Goal: Transaction & Acquisition: Purchase product/service

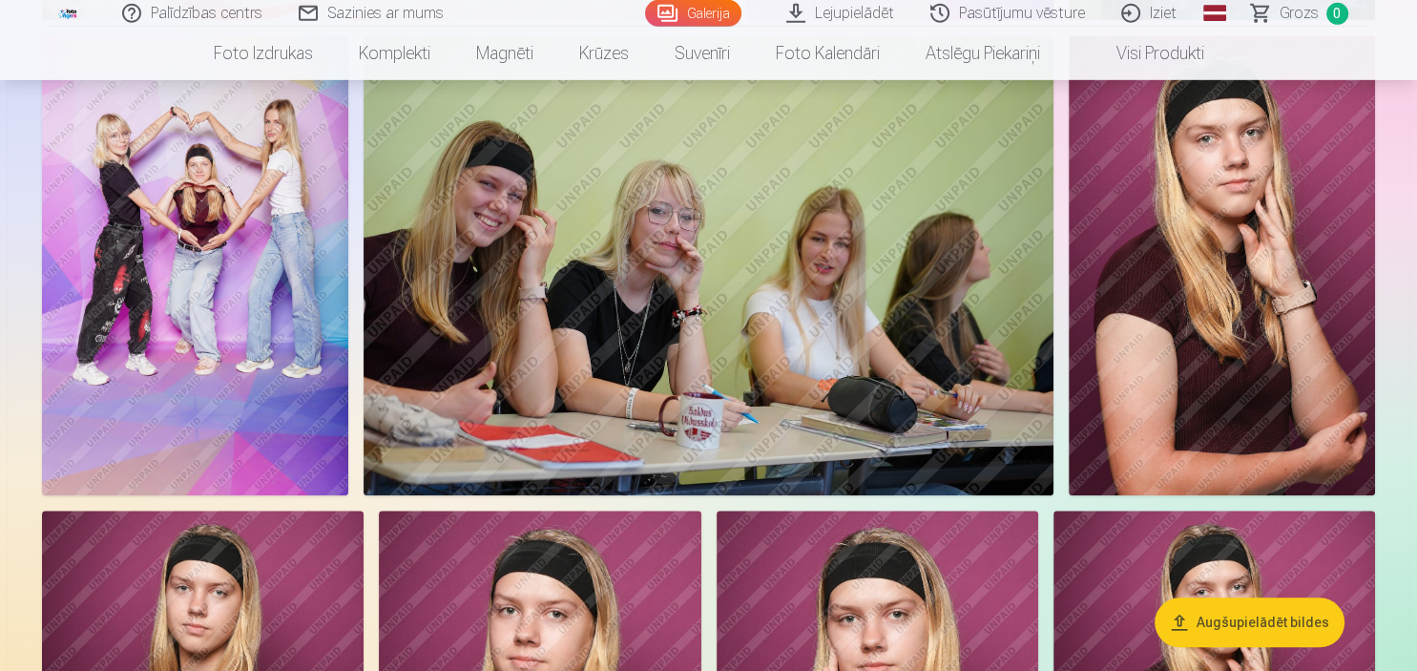
scroll to position [1510, 0]
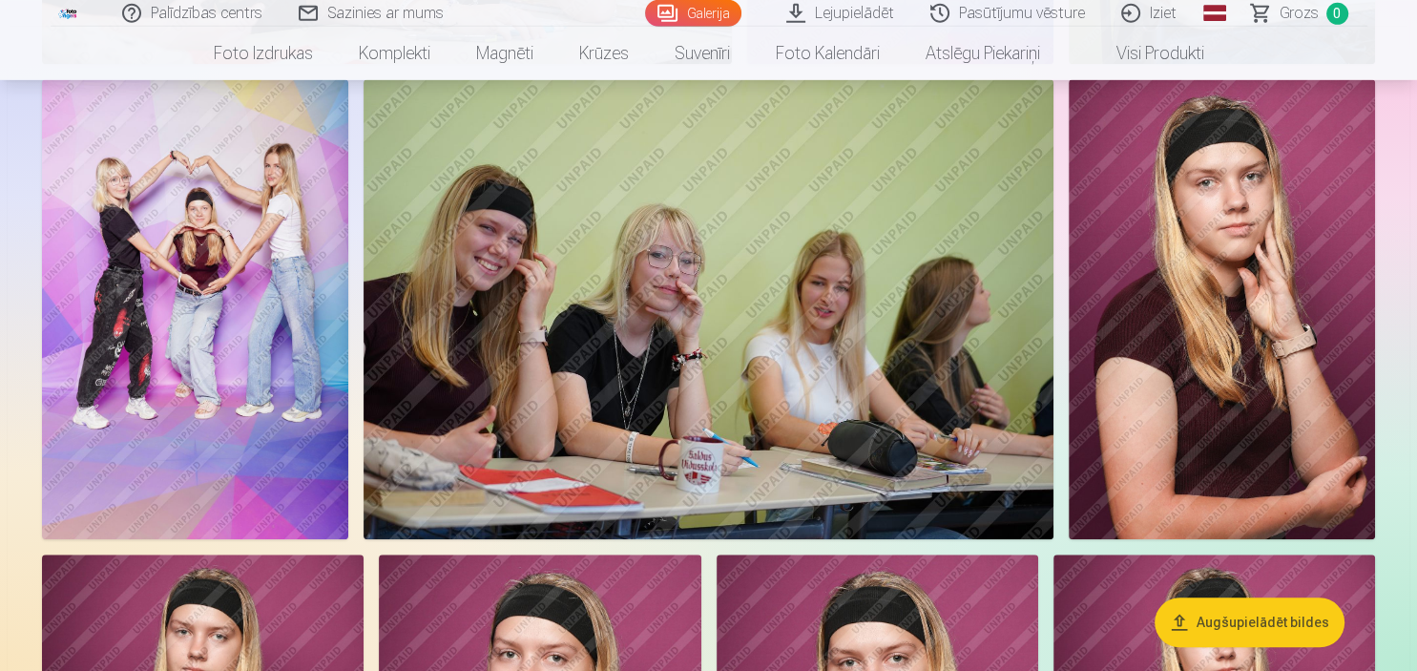
click at [261, 154] on img at bounding box center [195, 309] width 306 height 460
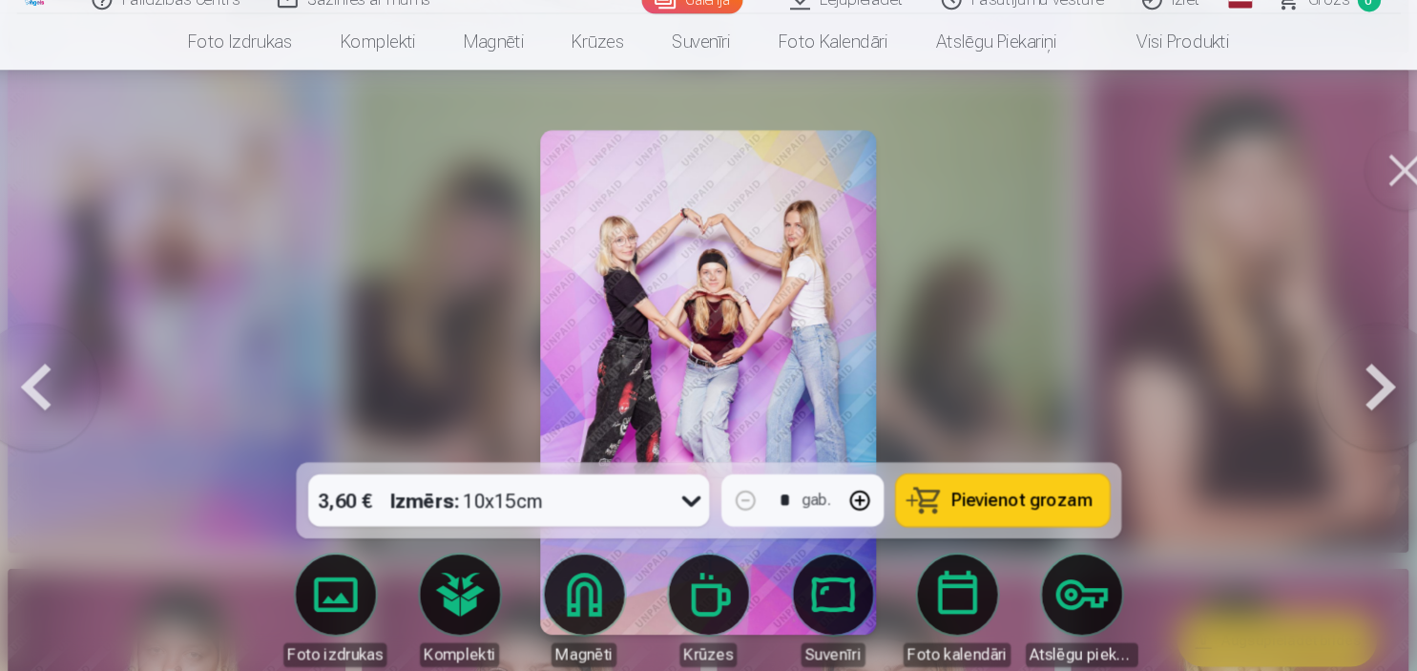
click at [1360, 170] on button at bounding box center [1371, 175] width 76 height 76
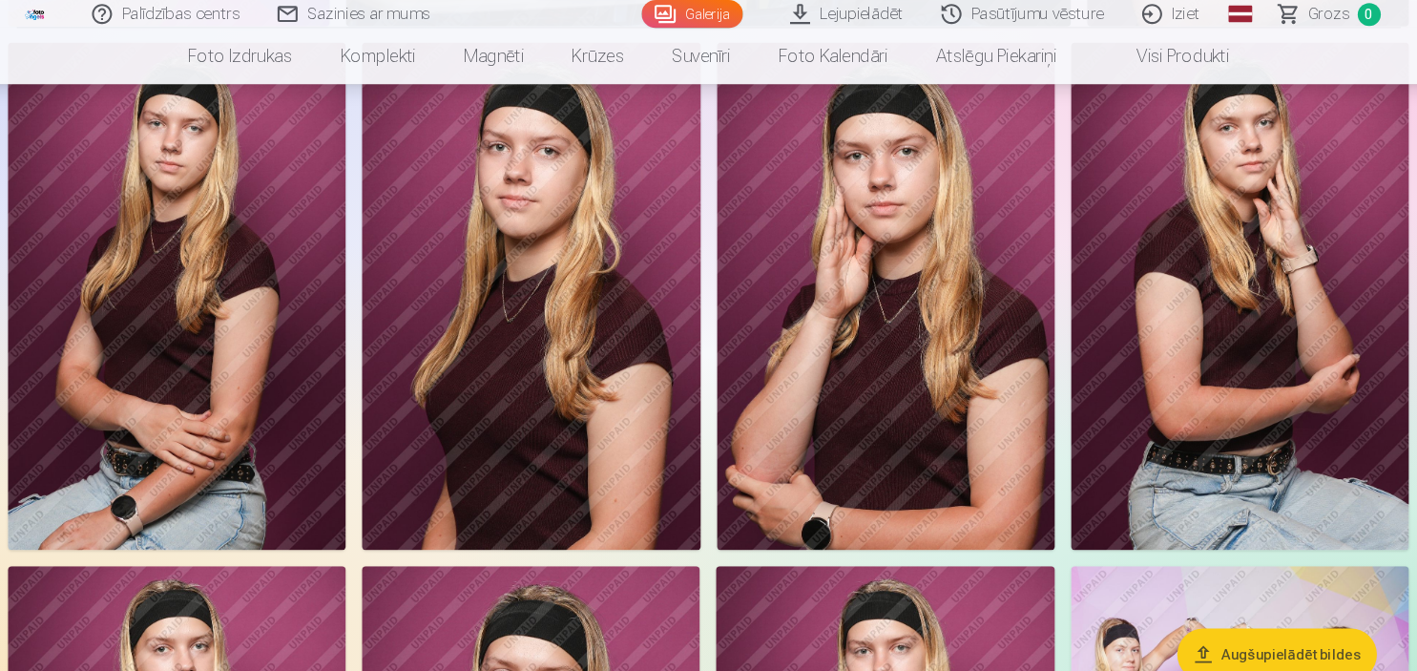
scroll to position [2014, 0]
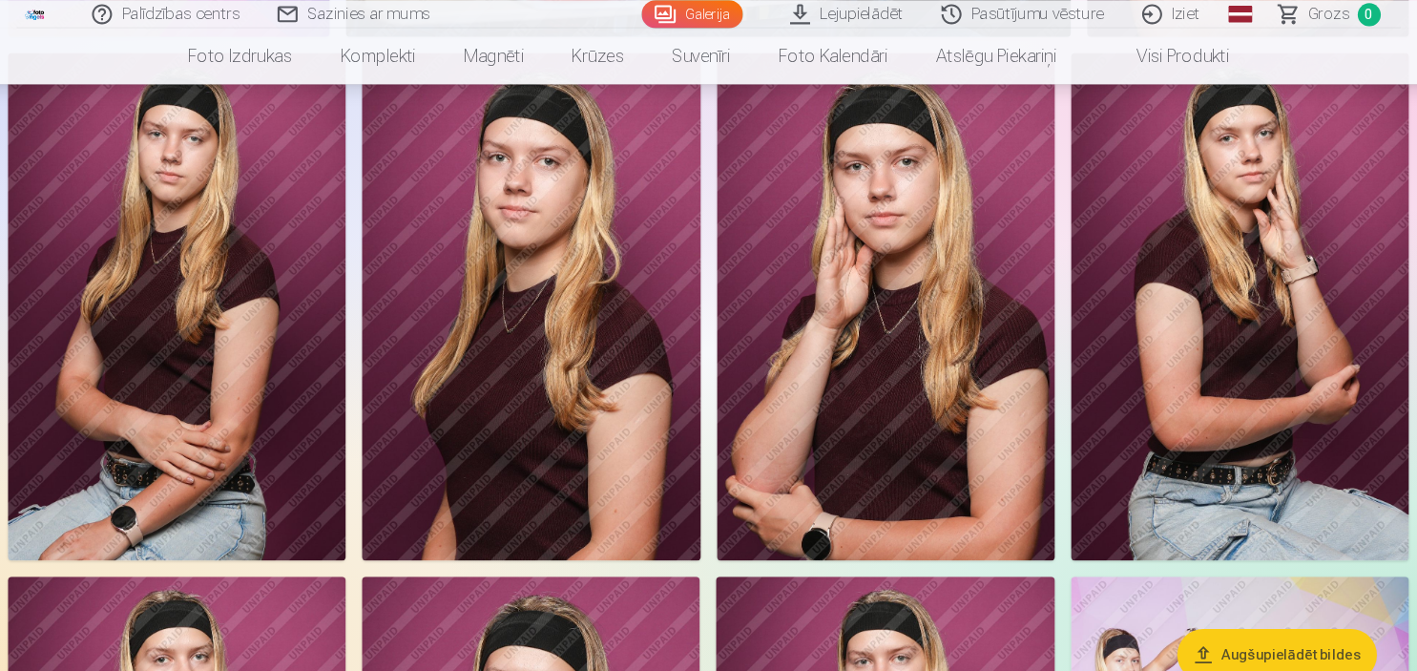
click at [286, 329] on img at bounding box center [202, 292] width 321 height 483
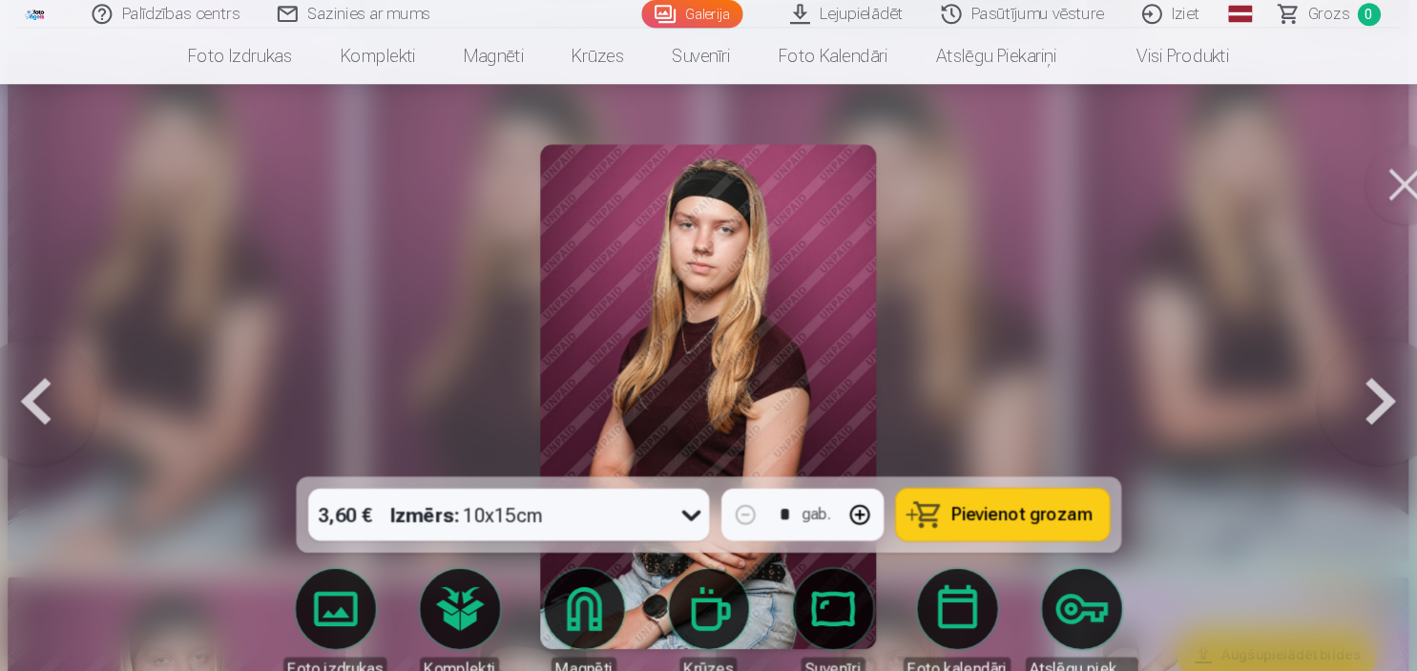
click at [925, 257] on div at bounding box center [708, 335] width 1417 height 671
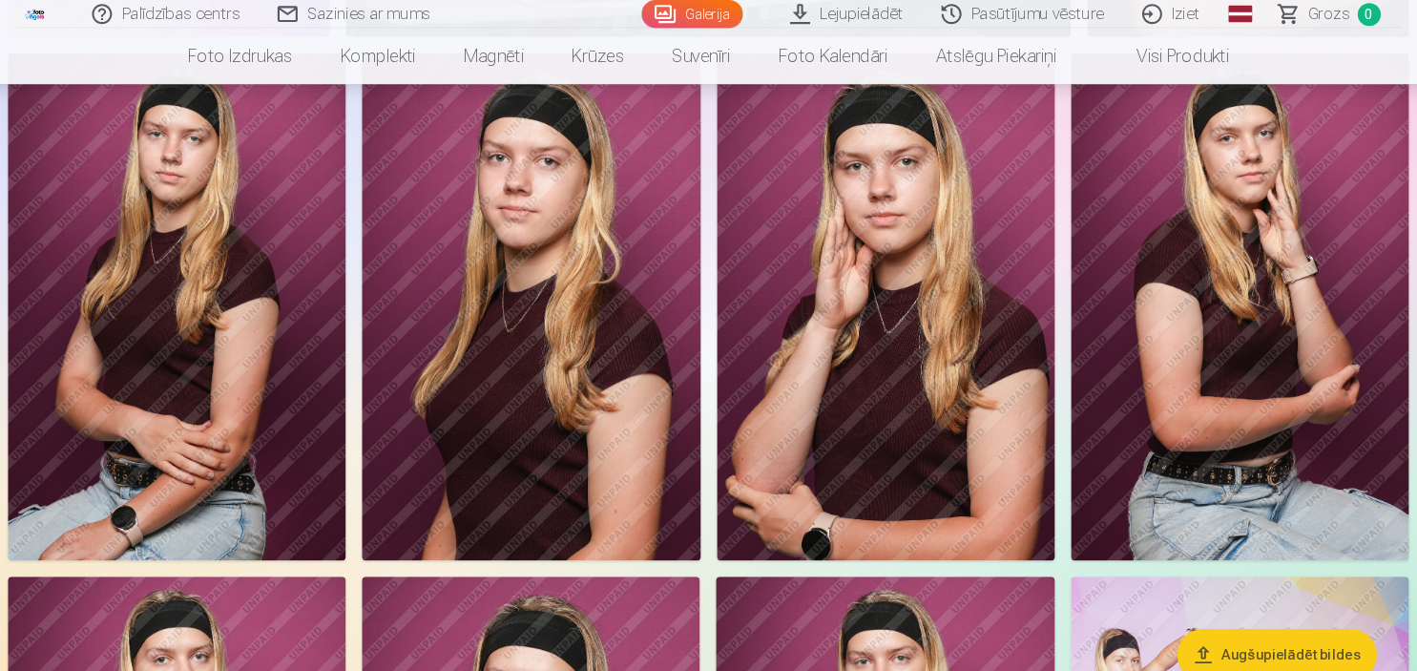
click at [149, 263] on img at bounding box center [202, 292] width 321 height 483
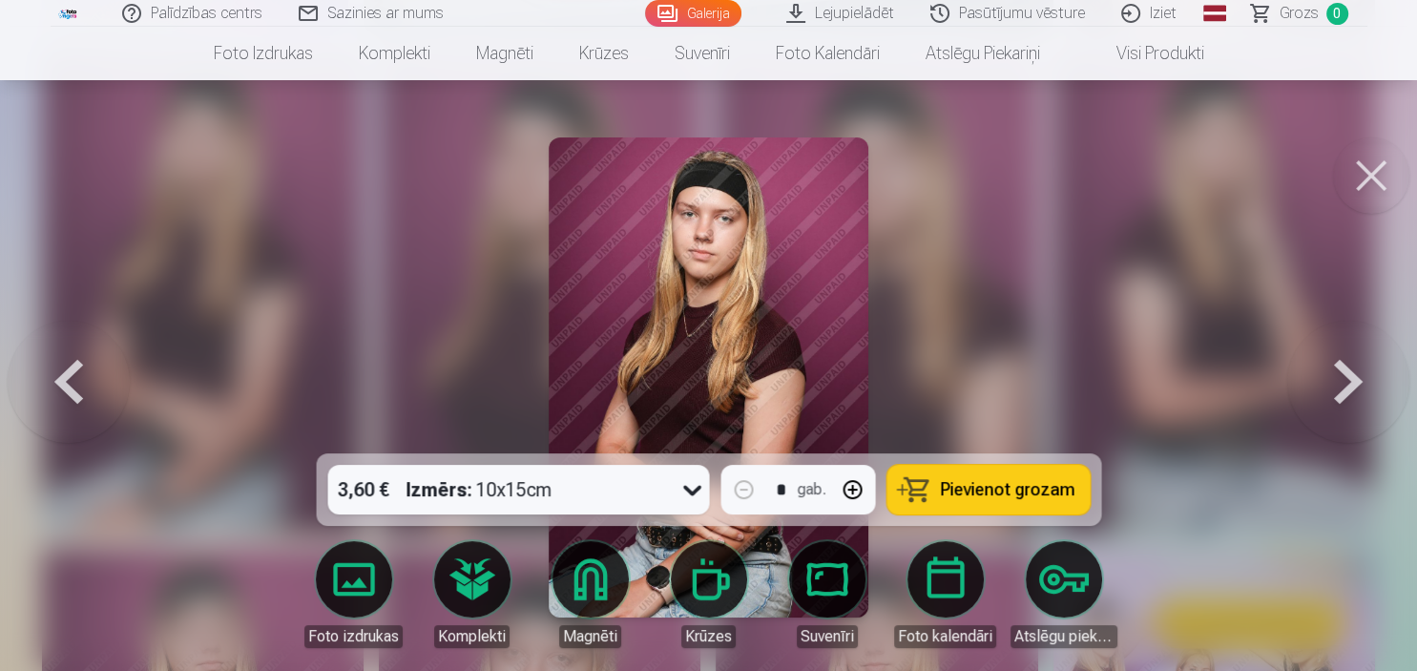
click at [1299, 259] on div at bounding box center [708, 335] width 1417 height 671
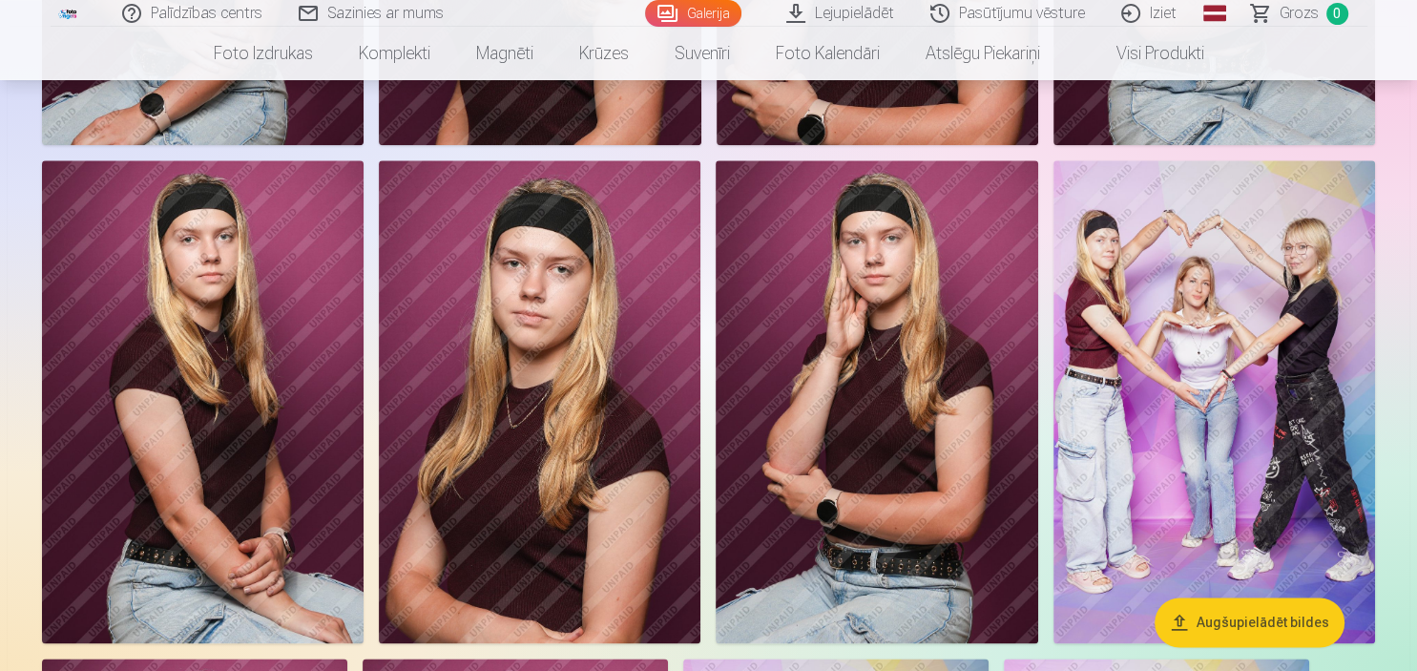
scroll to position [2479, 0]
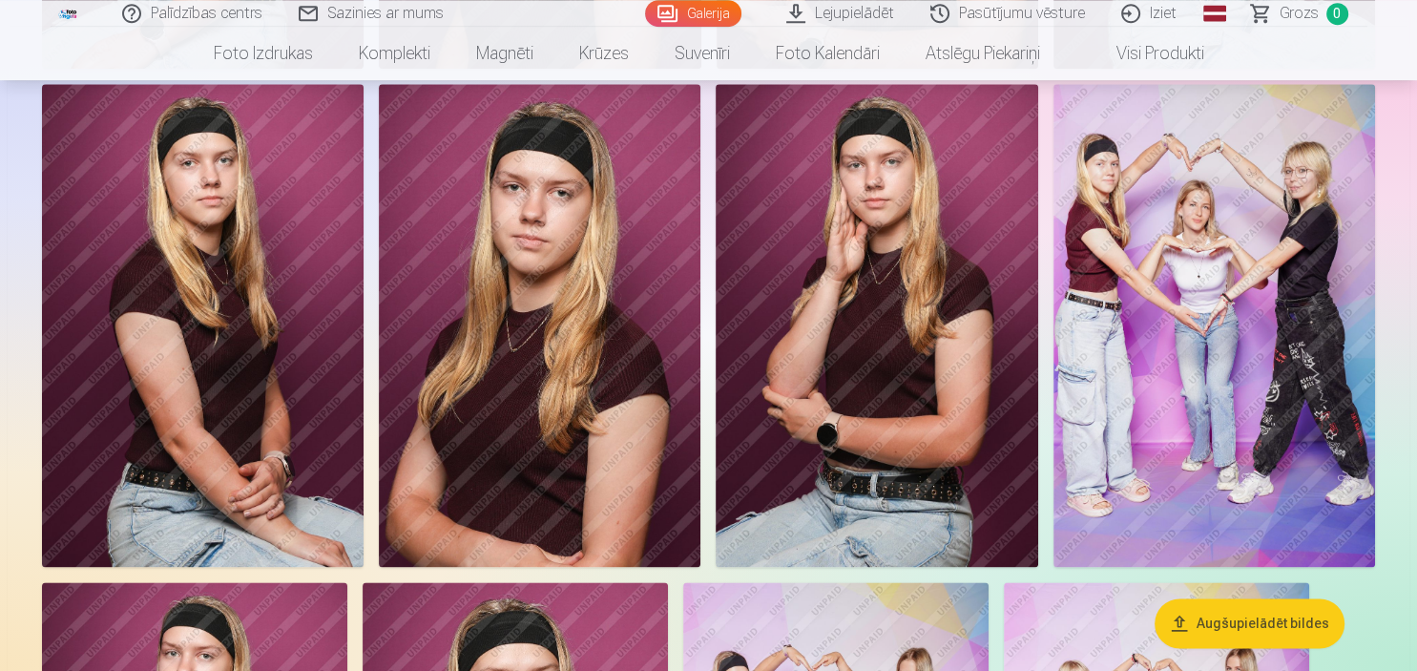
click at [1166, 329] on img at bounding box center [1213, 325] width 321 height 483
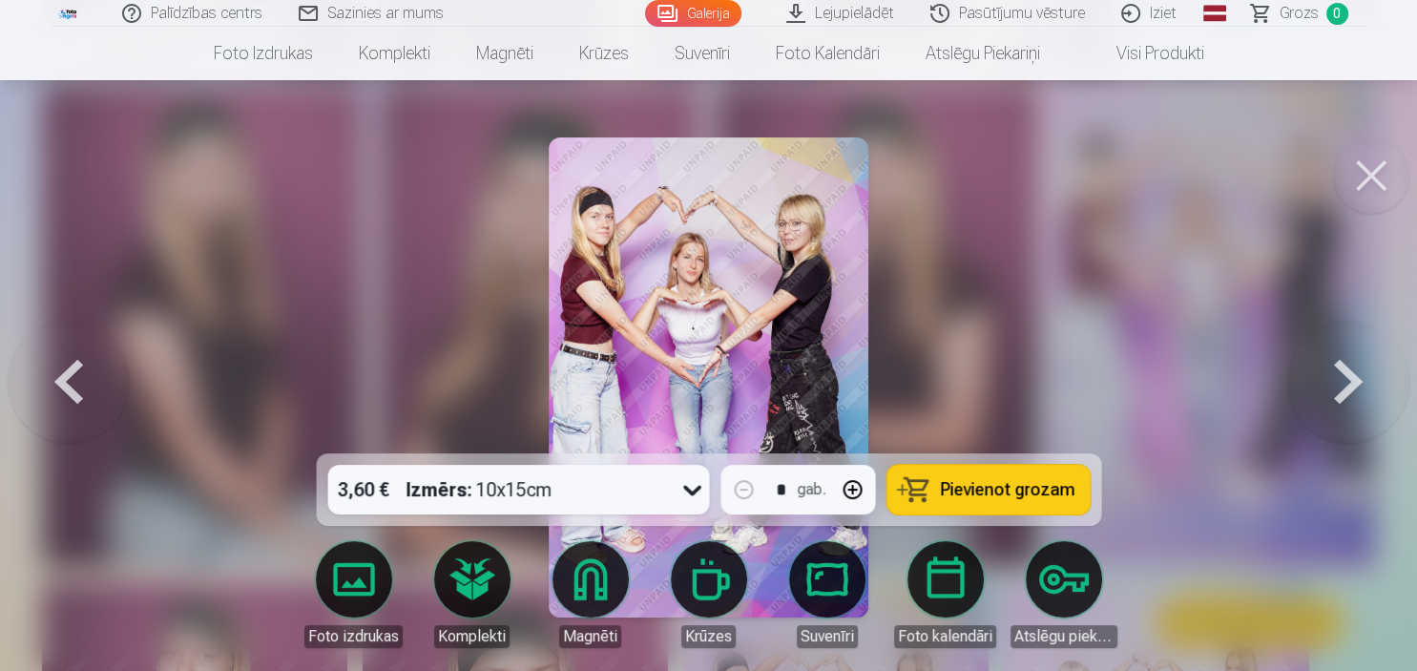
drag, startPoint x: 1135, startPoint y: 176, endPoint x: 1402, endPoint y: 189, distance: 267.5
click at [1402, 189] on button at bounding box center [1371, 175] width 76 height 76
